Goal: Task Accomplishment & Management: Use online tool/utility

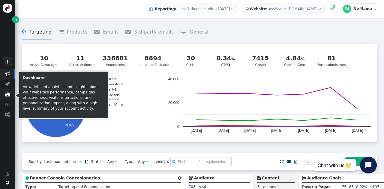
click at [6, 94] on span "" at bounding box center [7, 94] width 5 height 5
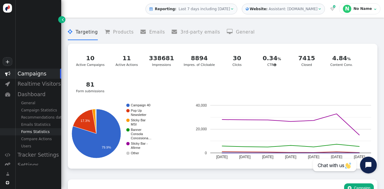
click at [36, 132] on div "Forms Statistics" at bounding box center [38, 131] width 46 height 7
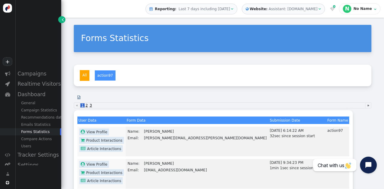
click at [230, 8] on span "Last 7 days including [DATE]" at bounding box center [203, 9] width 51 height 4
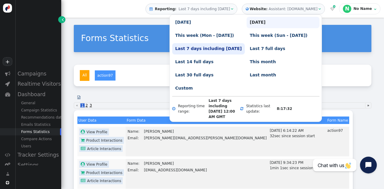
click at [250, 23] on link "[DATE]" at bounding box center [283, 22] width 73 height 11
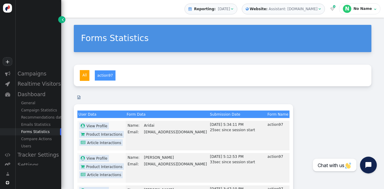
click at [77, 98] on link "" at bounding box center [79, 97] width 10 height 9
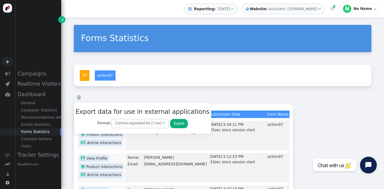
click at [170, 121] on button "Export" at bounding box center [179, 123] width 18 height 9
click at [317, 9] on div "Assistant: [DOMAIN_NAME]" at bounding box center [292, 8] width 49 height 5
